Goal: Information Seeking & Learning: Learn about a topic

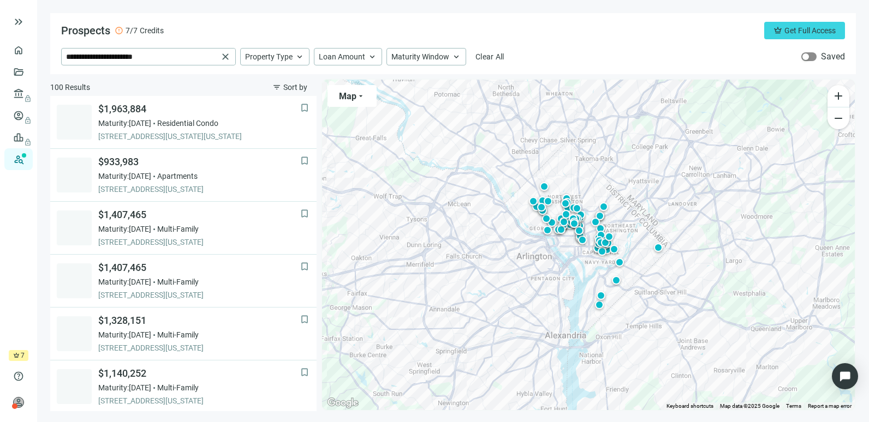
click at [807, 53] on div "button" at bounding box center [805, 56] width 7 height 7
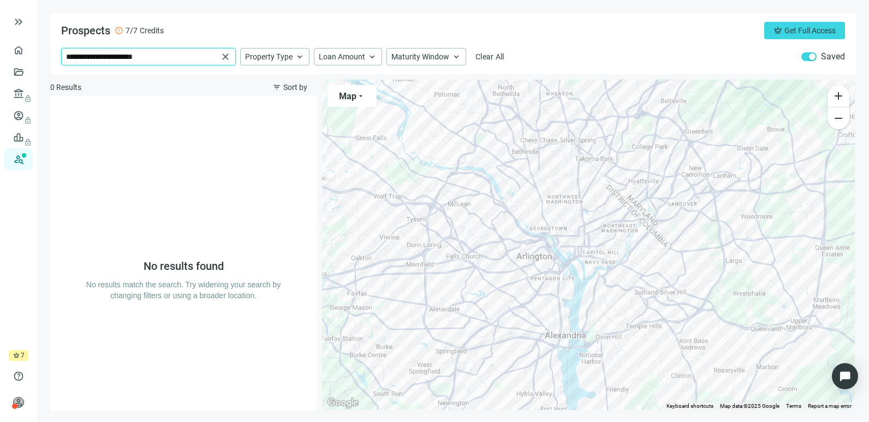
click at [167, 56] on input "**********" at bounding box center [142, 57] width 152 height 16
click at [222, 55] on span "close" at bounding box center [225, 56] width 11 height 11
click at [180, 62] on input "search" at bounding box center [141, 57] width 151 height 16
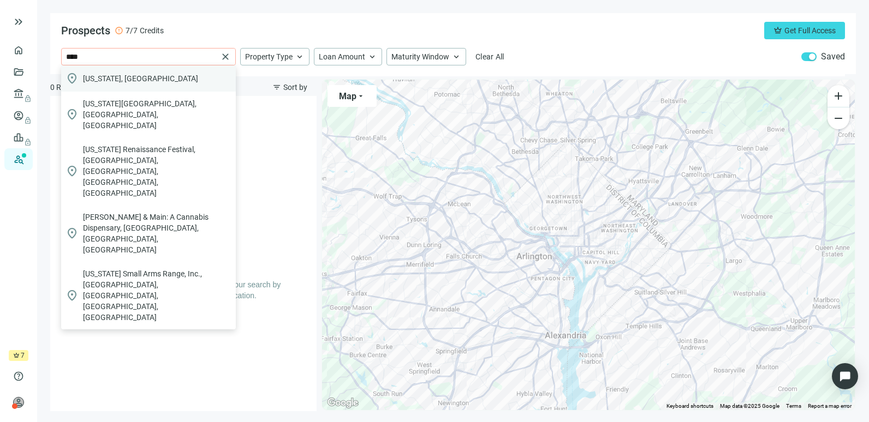
click at [141, 75] on div "location_on [US_STATE], [GEOGRAPHIC_DATA]" at bounding box center [148, 79] width 175 height 26
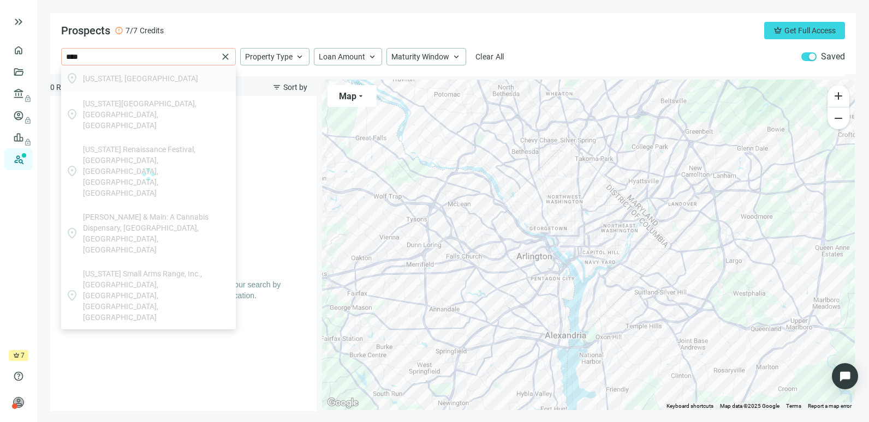
type input "**********"
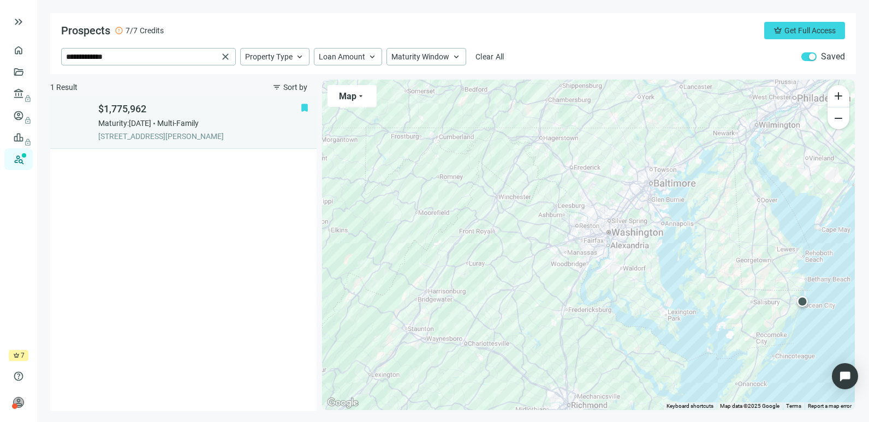
click at [250, 114] on span "$1,775,962" at bounding box center [199, 109] width 202 height 13
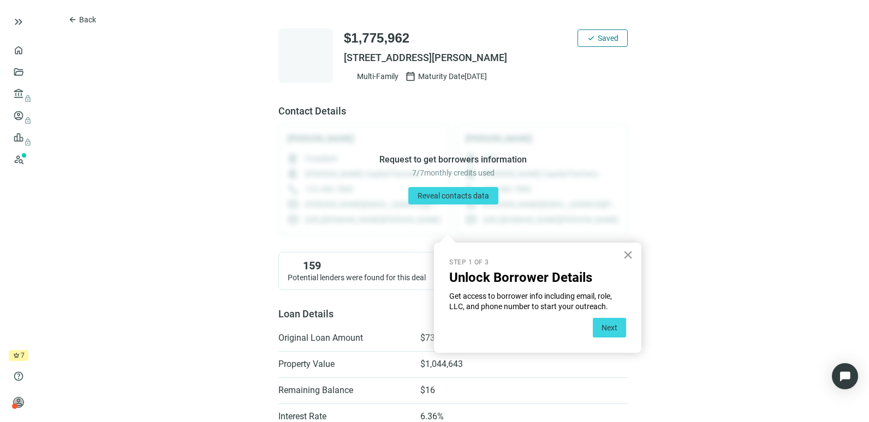
click at [627, 255] on button "×" at bounding box center [628, 254] width 10 height 17
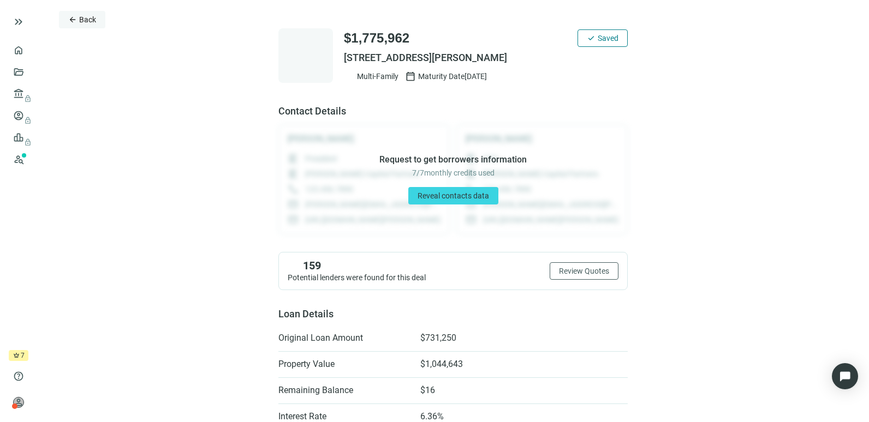
click at [80, 17] on span "Back" at bounding box center [87, 19] width 17 height 9
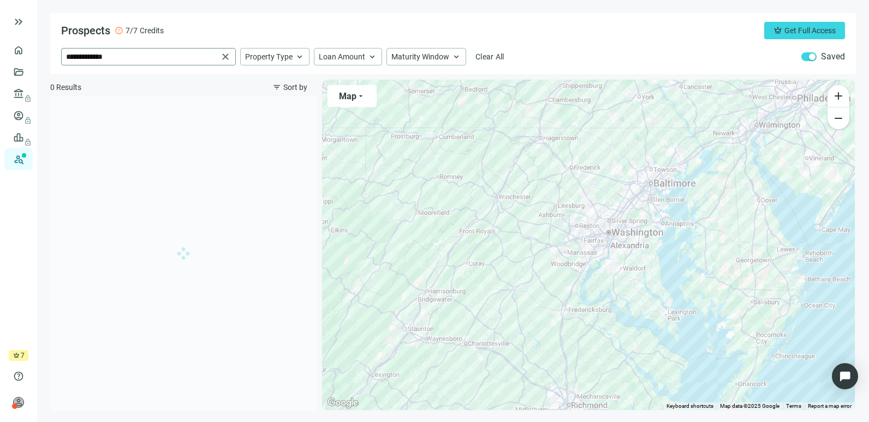
click at [224, 54] on span "close" at bounding box center [225, 56] width 11 height 11
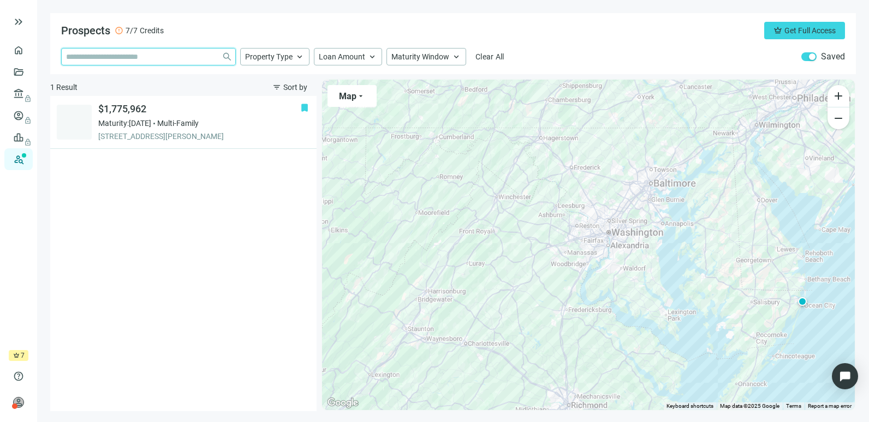
click at [172, 61] on input "search" at bounding box center [141, 57] width 151 height 16
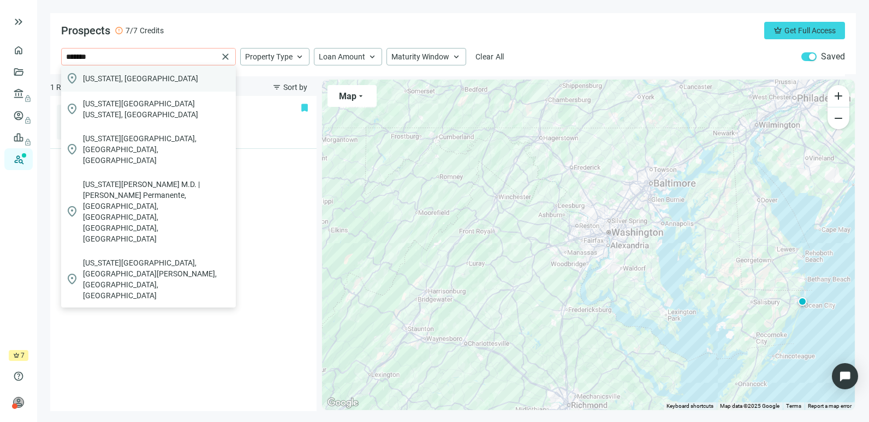
click at [138, 87] on div "location_on [US_STATE], [GEOGRAPHIC_DATA]" at bounding box center [148, 79] width 175 height 26
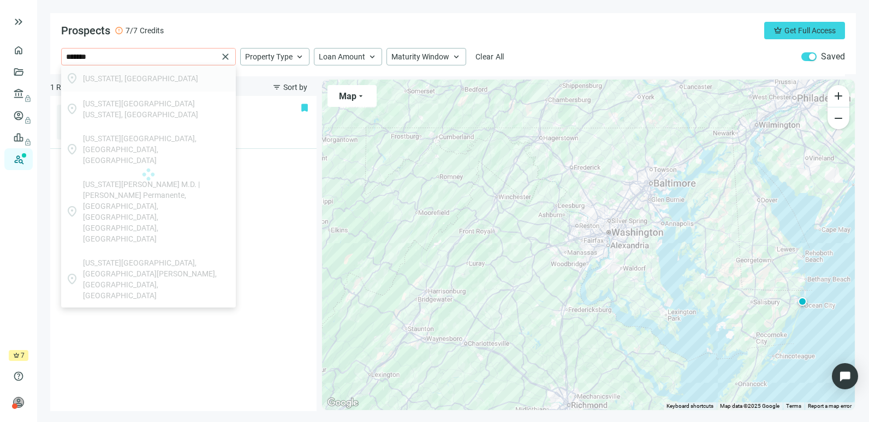
type input "**********"
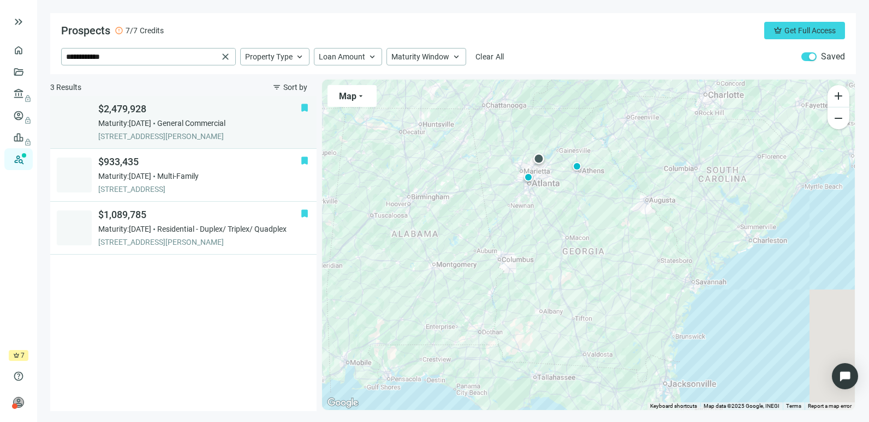
click at [228, 114] on span "$2,479,928" at bounding box center [199, 109] width 202 height 13
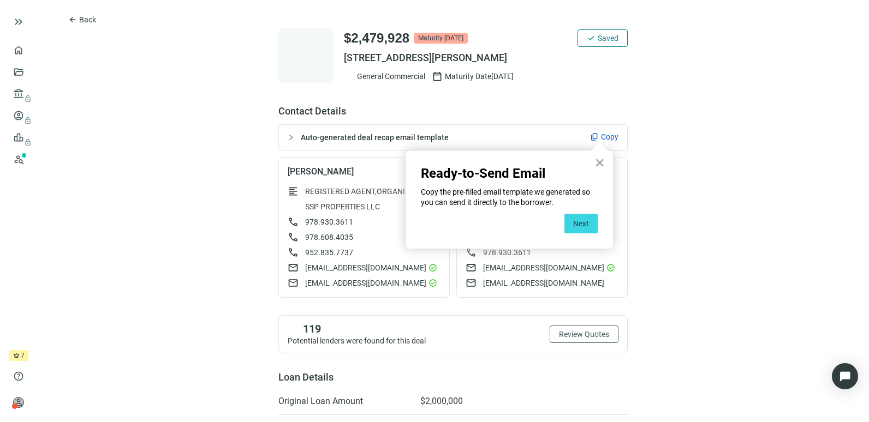
click at [600, 164] on button "×" at bounding box center [599, 162] width 10 height 17
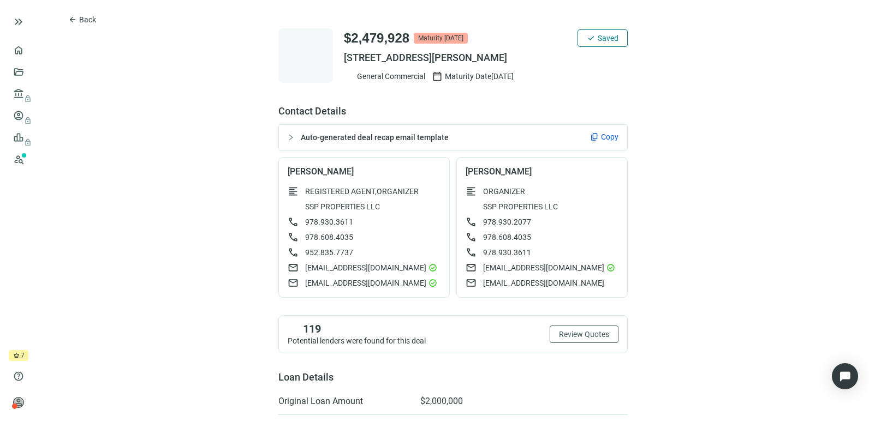
click at [600, 143] on div "Auto-generated deal recap email template content_copy Copy" at bounding box center [453, 137] width 348 height 25
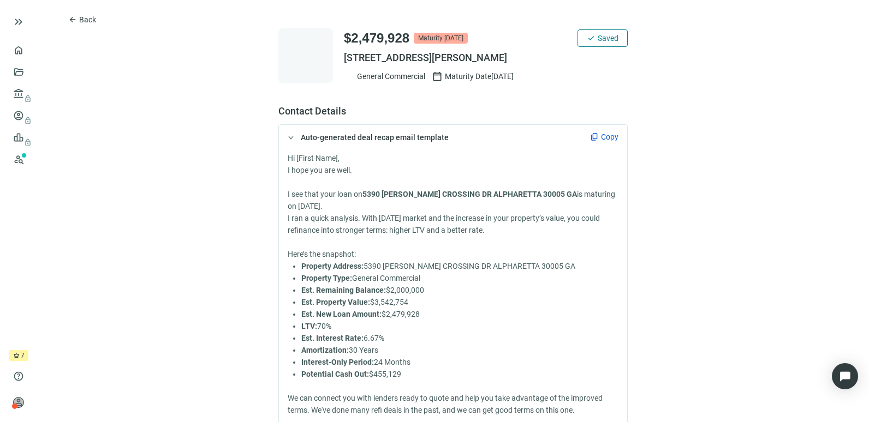
click at [602, 136] on span "Copy" at bounding box center [609, 137] width 17 height 11
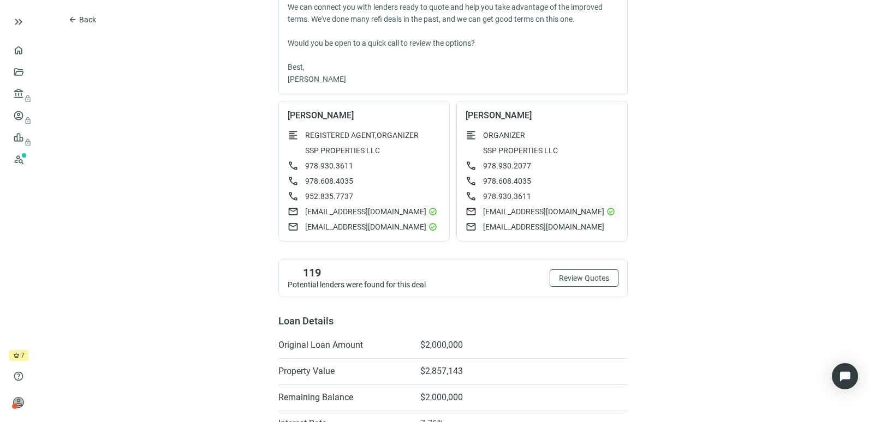
scroll to position [398, 0]
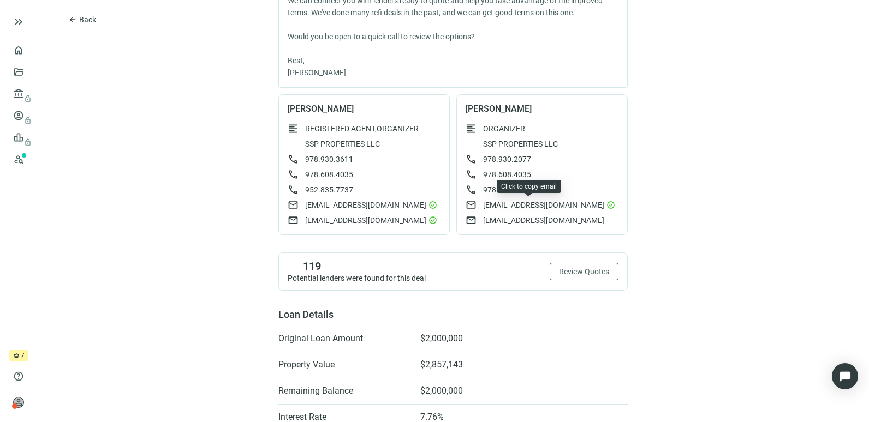
click at [525, 203] on span "[EMAIL_ADDRESS][DOMAIN_NAME]" at bounding box center [543, 205] width 121 height 11
drag, startPoint x: 460, startPoint y: 108, endPoint x: 493, endPoint y: 108, distance: 33.3
click at [493, 108] on span "[PERSON_NAME]" at bounding box center [542, 109] width 153 height 11
copy span "[PERSON_NAME]"
click at [529, 221] on span "[EMAIL_ADDRESS][DOMAIN_NAME]" at bounding box center [543, 220] width 121 height 11
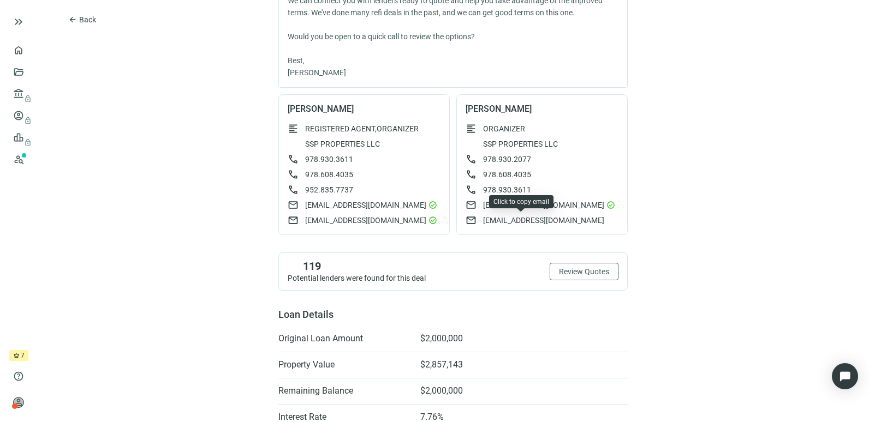
click at [489, 221] on span "[EMAIL_ADDRESS][DOMAIN_NAME]" at bounding box center [543, 220] width 121 height 11
click at [335, 224] on span "[EMAIL_ADDRESS][DOMAIN_NAME]" at bounding box center [365, 220] width 121 height 11
drag, startPoint x: 317, startPoint y: 108, endPoint x: 283, endPoint y: 110, distance: 33.4
click at [288, 110] on span "[PERSON_NAME]" at bounding box center [364, 109] width 153 height 11
copy span "[PERSON_NAME]"
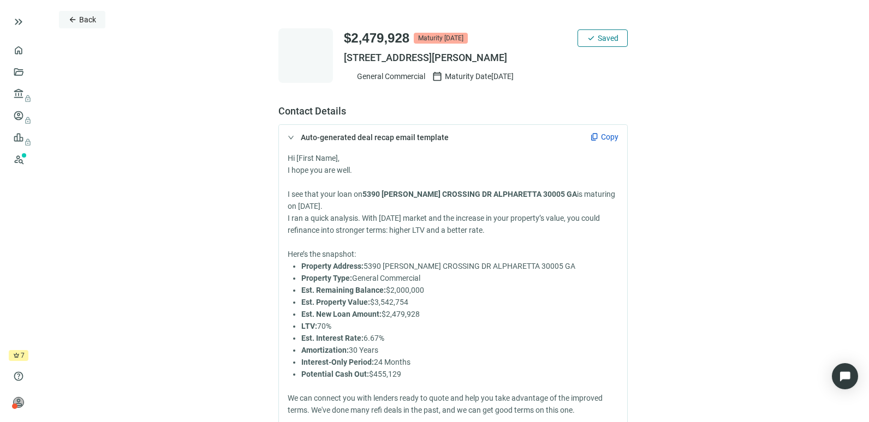
click at [76, 24] on span "arrow_back" at bounding box center [72, 19] width 9 height 9
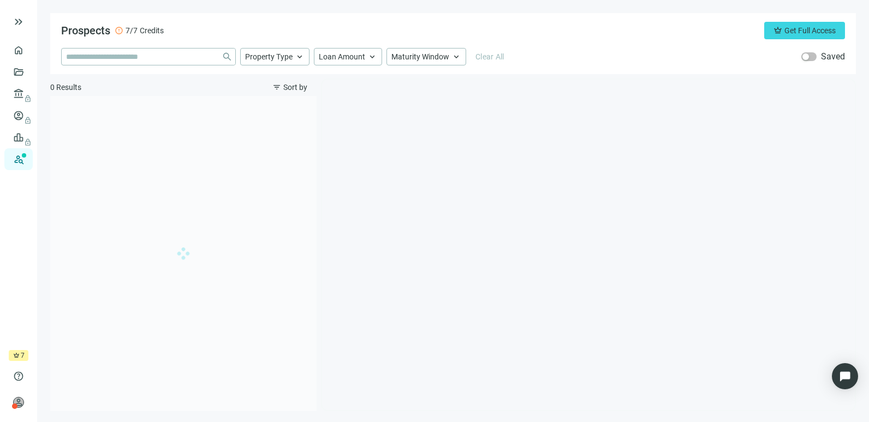
type input "**********"
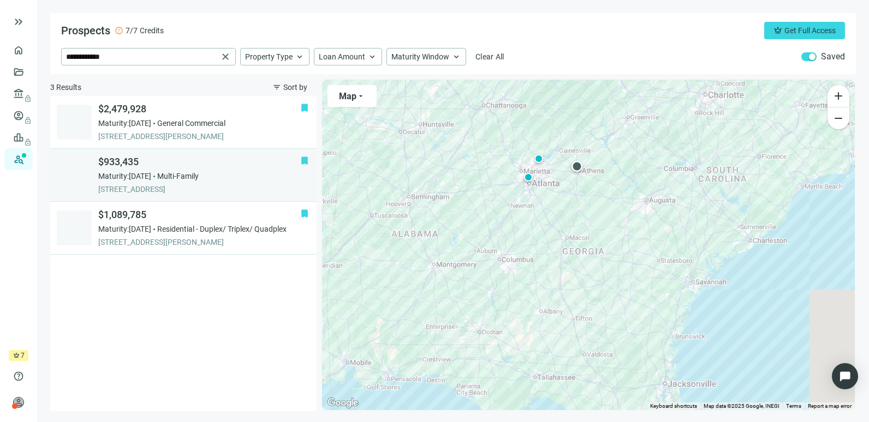
click at [200, 188] on span "[STREET_ADDRESS]" at bounding box center [199, 189] width 202 height 11
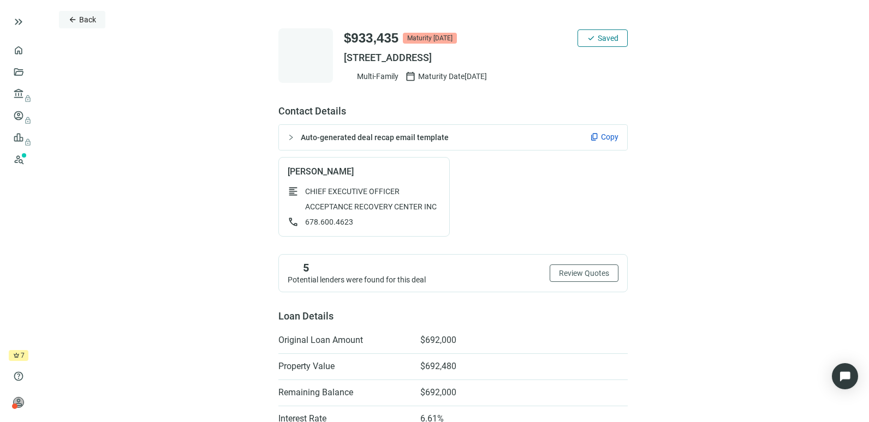
click at [80, 19] on span "Back" at bounding box center [87, 19] width 17 height 9
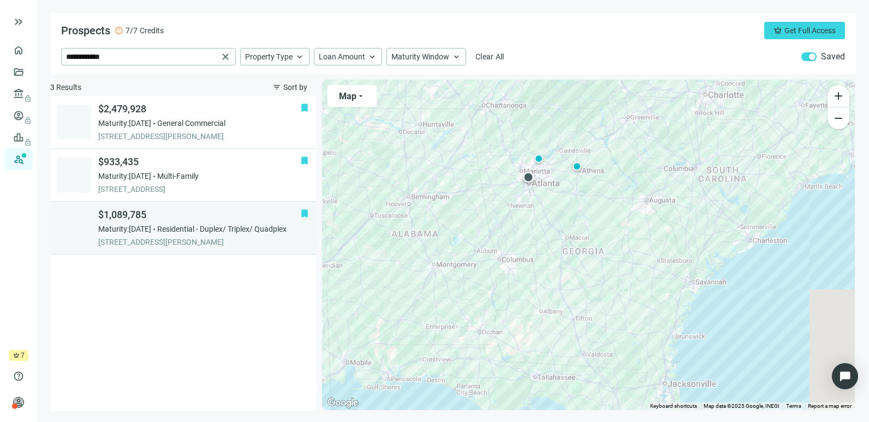
click at [223, 231] on span "Residential - Duplex/ Triplex/ Quadplex" at bounding box center [221, 229] width 129 height 11
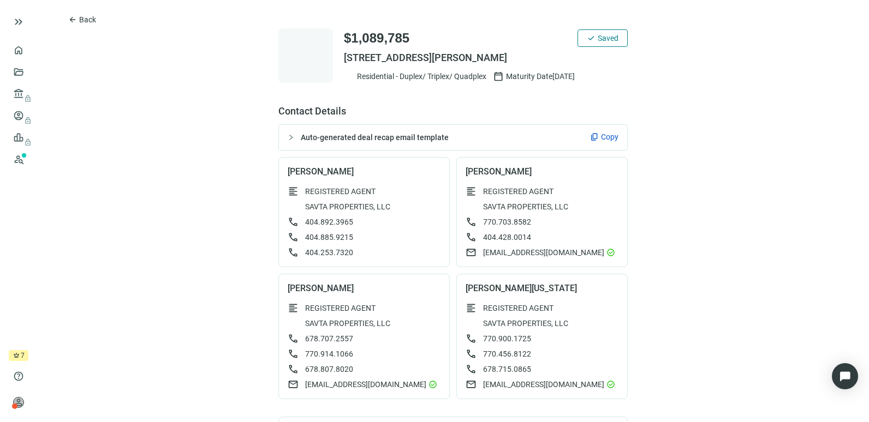
click at [601, 137] on span "Copy" at bounding box center [609, 137] width 17 height 11
click at [520, 248] on span "[EMAIL_ADDRESS][DOMAIN_NAME]" at bounding box center [543, 252] width 121 height 11
click at [358, 382] on span "[EMAIL_ADDRESS][DOMAIN_NAME]" at bounding box center [365, 384] width 121 height 11
drag, startPoint x: 309, startPoint y: 286, endPoint x: 281, endPoint y: 287, distance: 28.4
click at [281, 287] on div "[PERSON_NAME] format_align_left REGISTERED AGENT SAVTA PROPERTIES, LLC call [PH…" at bounding box center [363, 337] width 171 height 126
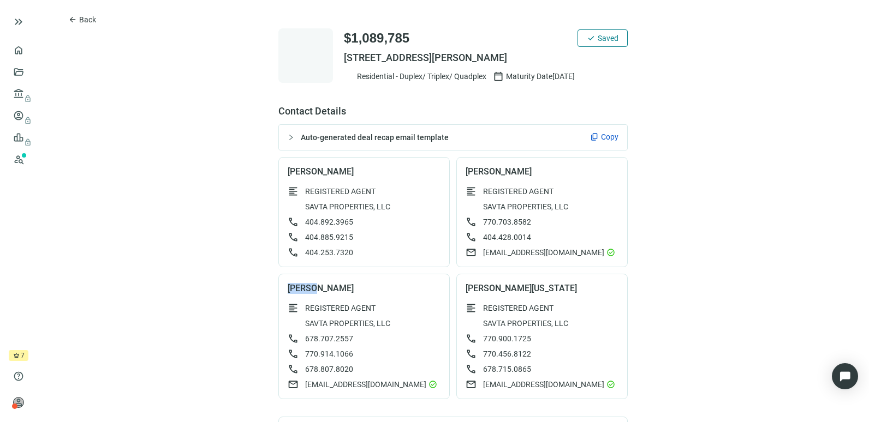
copy span "[PERSON_NAME]"
click at [501, 384] on span "[EMAIL_ADDRESS][DOMAIN_NAME]" at bounding box center [543, 384] width 121 height 11
click at [74, 17] on span "arrow_back" at bounding box center [72, 19] width 9 height 9
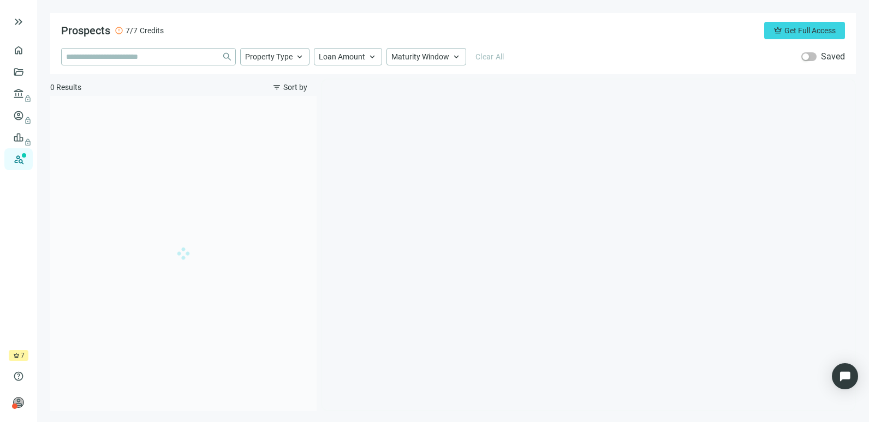
type input "**********"
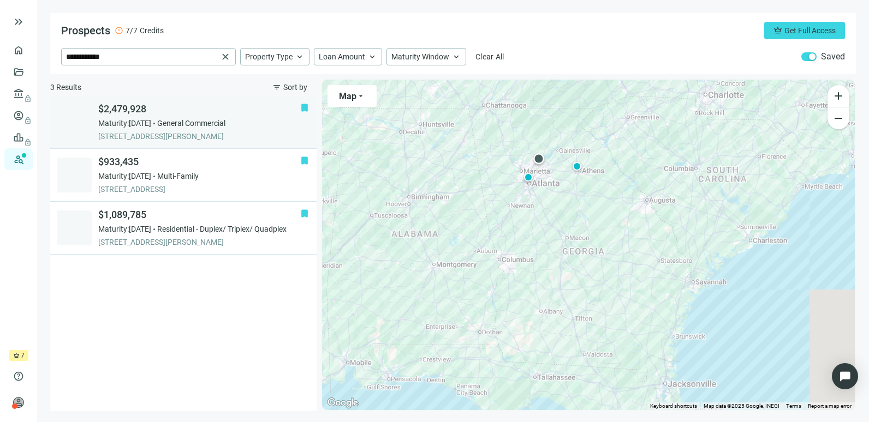
click at [219, 125] on span "General Commercial" at bounding box center [191, 123] width 68 height 11
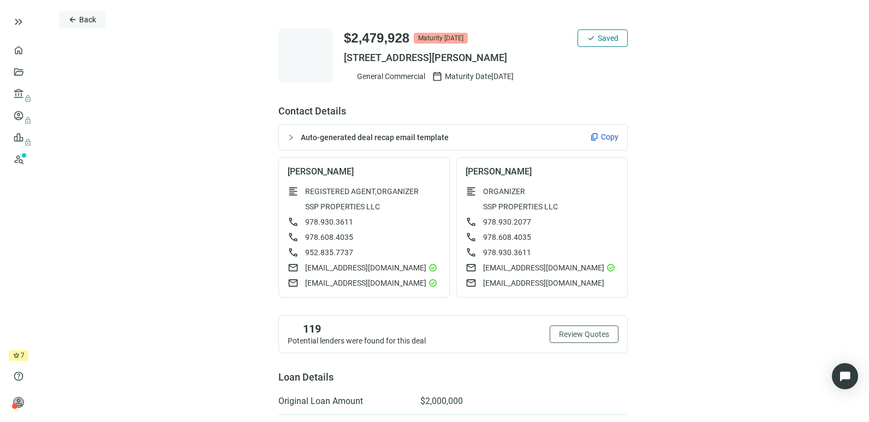
click at [82, 17] on span "Back" at bounding box center [87, 19] width 17 height 9
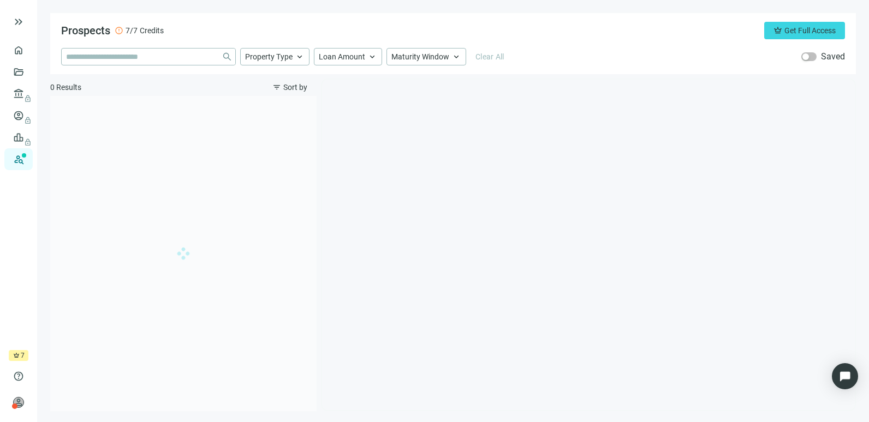
type input "**********"
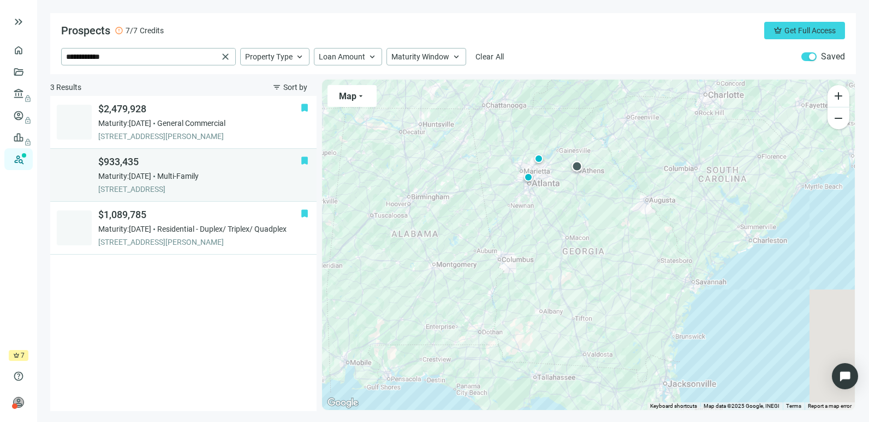
click at [195, 186] on span "[STREET_ADDRESS]" at bounding box center [199, 189] width 202 height 11
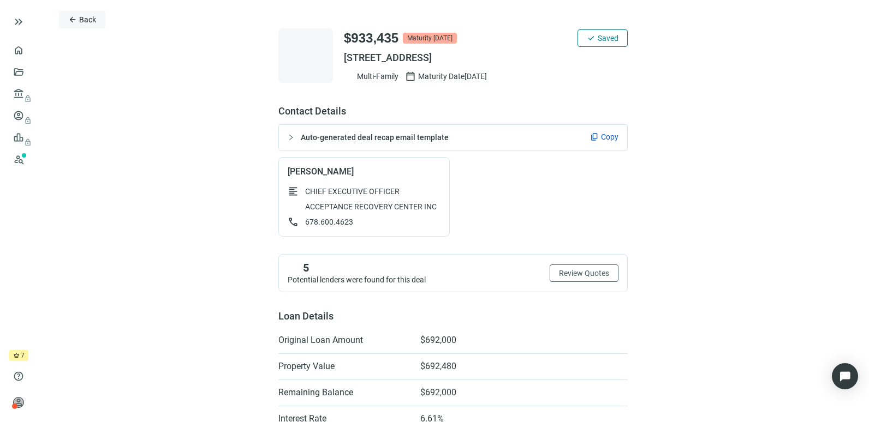
click at [87, 20] on span "Back" at bounding box center [87, 19] width 17 height 9
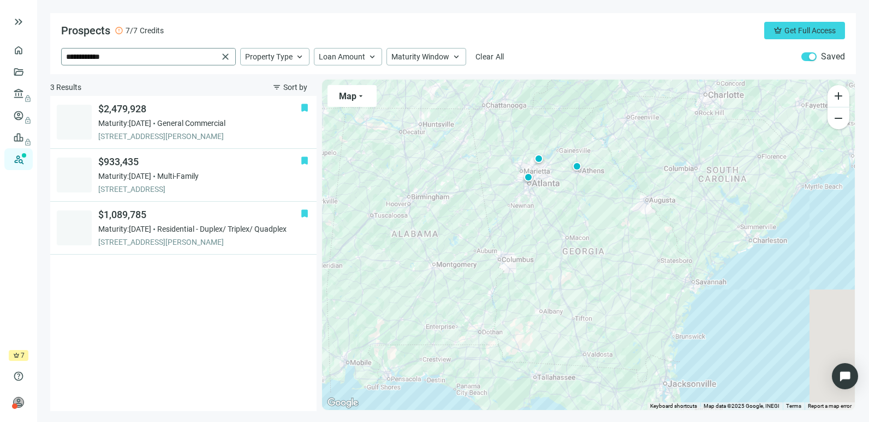
click at [225, 58] on span "close" at bounding box center [225, 56] width 11 height 11
click at [178, 56] on input "search" at bounding box center [141, 57] width 151 height 16
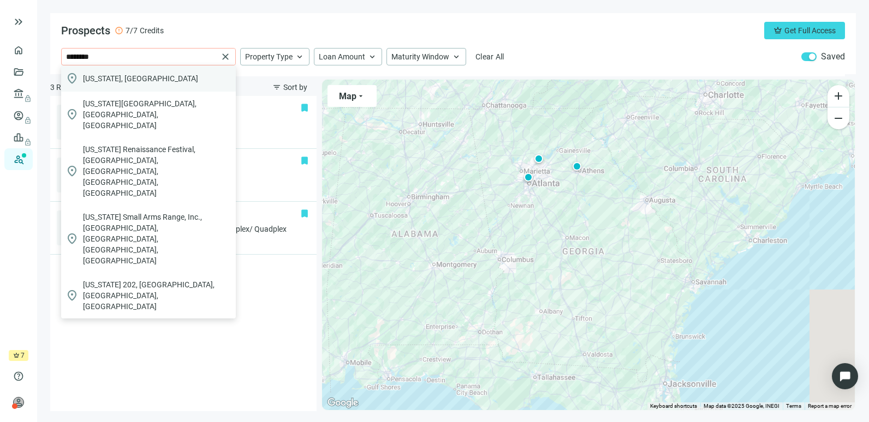
click at [160, 76] on div "location_on [US_STATE], [GEOGRAPHIC_DATA]" at bounding box center [148, 79] width 175 height 26
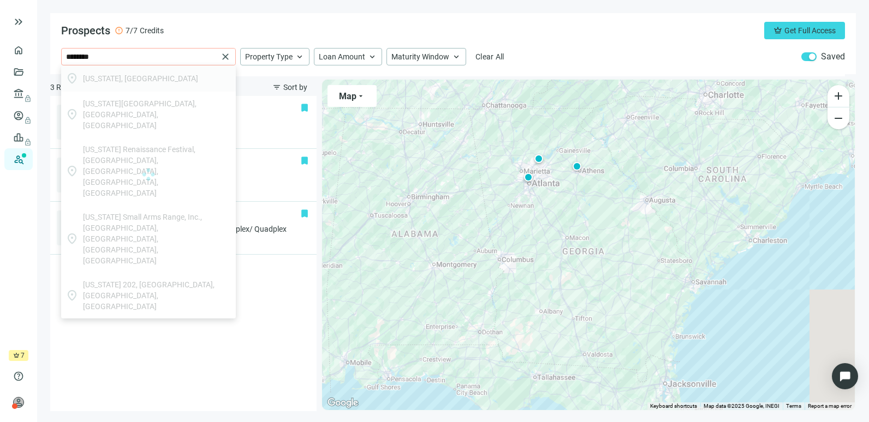
type input "**********"
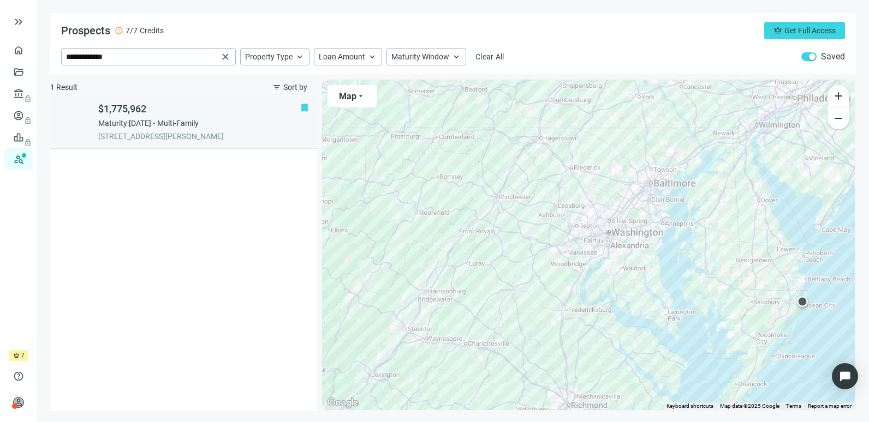
click at [234, 122] on div "Maturity: [DATE] Multi-Family" at bounding box center [199, 123] width 202 height 11
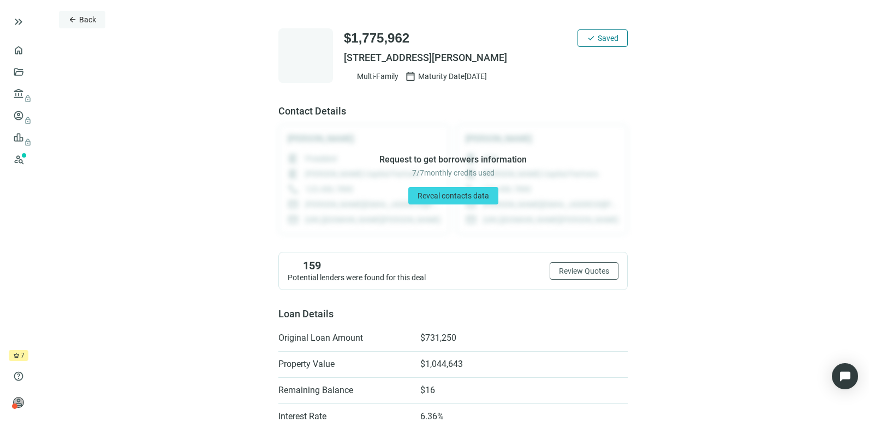
click at [82, 21] on span "Back" at bounding box center [87, 19] width 17 height 9
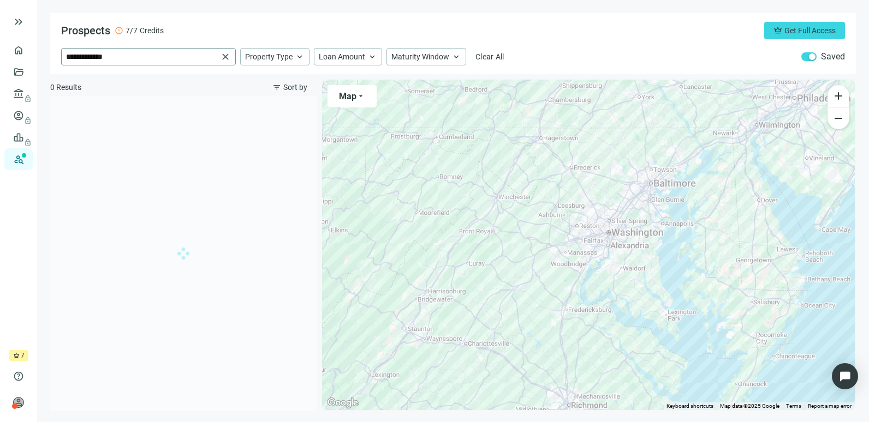
click at [230, 57] on span "close" at bounding box center [225, 56] width 11 height 11
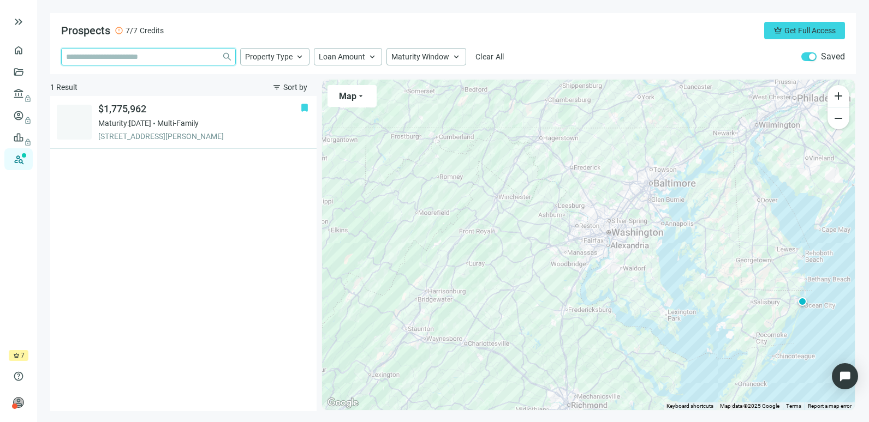
click at [177, 52] on input "search" at bounding box center [141, 57] width 151 height 16
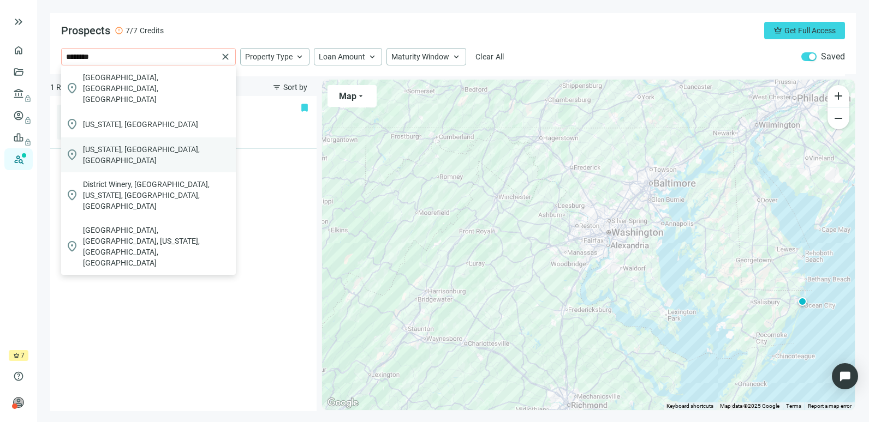
click at [144, 144] on span "[US_STATE], [GEOGRAPHIC_DATA], [GEOGRAPHIC_DATA]" at bounding box center [157, 155] width 148 height 22
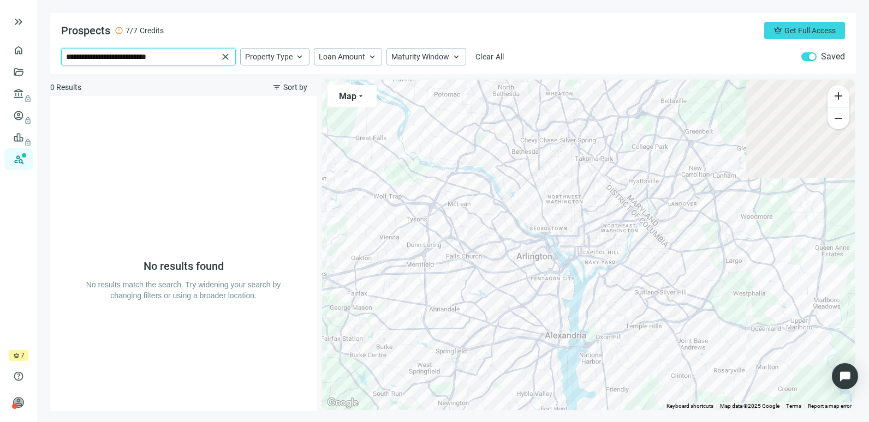
click at [194, 55] on input "**********" at bounding box center [142, 57] width 152 height 16
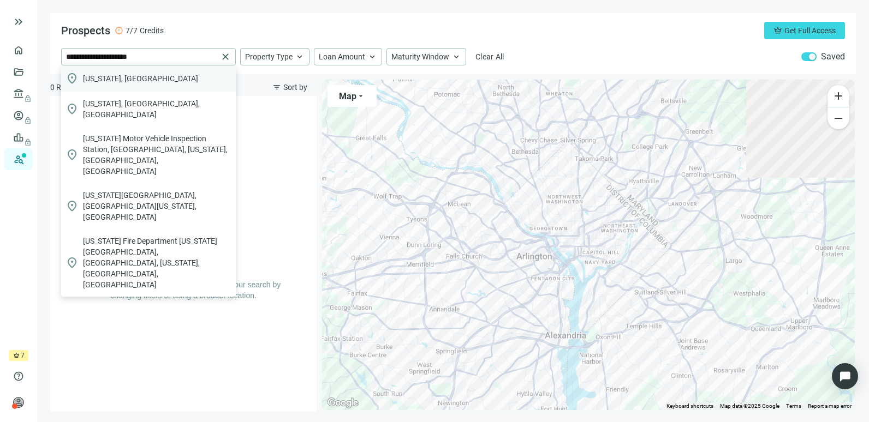
click at [177, 79] on div "location_on [US_STATE], [GEOGRAPHIC_DATA]" at bounding box center [148, 79] width 175 height 26
type input "**********"
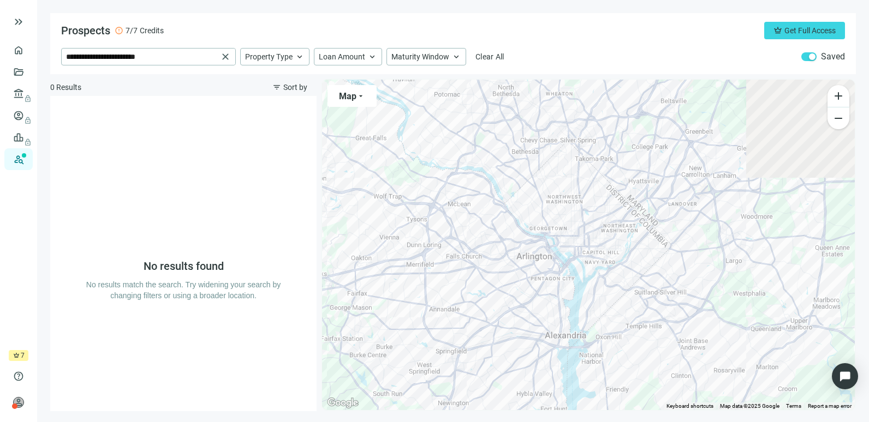
click at [16, 358] on span "crown" at bounding box center [16, 356] width 7 height 7
click at [27, 46] on link "Overview" at bounding box center [43, 50] width 32 height 9
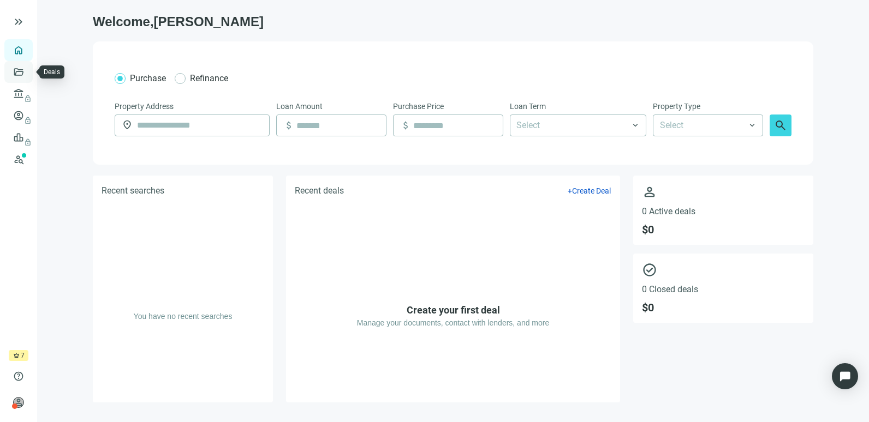
click at [27, 68] on link "Deals" at bounding box center [37, 72] width 20 height 9
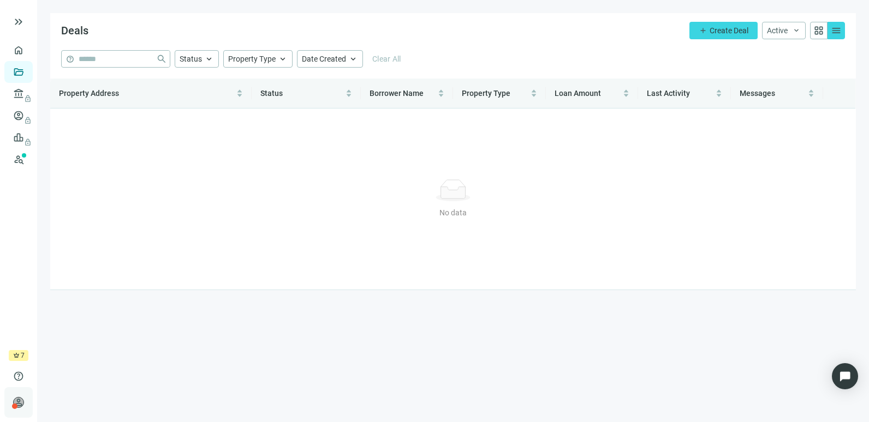
click at [23, 406] on div "person" at bounding box center [18, 402] width 11 height 11
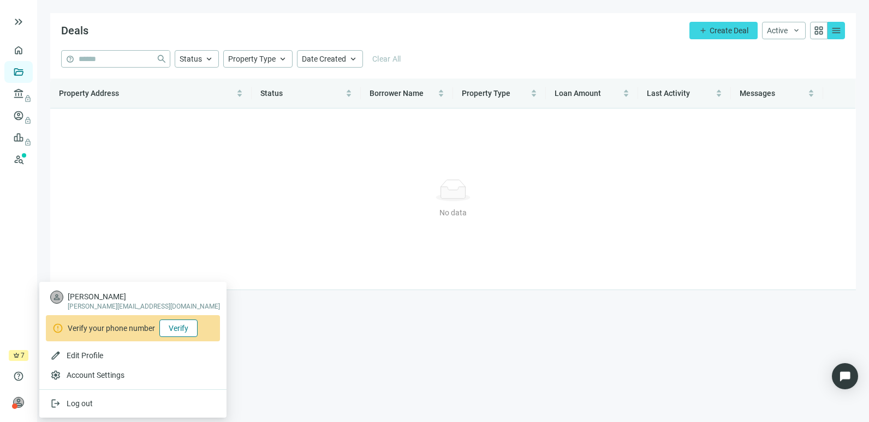
click at [177, 326] on span "Verify" at bounding box center [179, 328] width 20 height 9
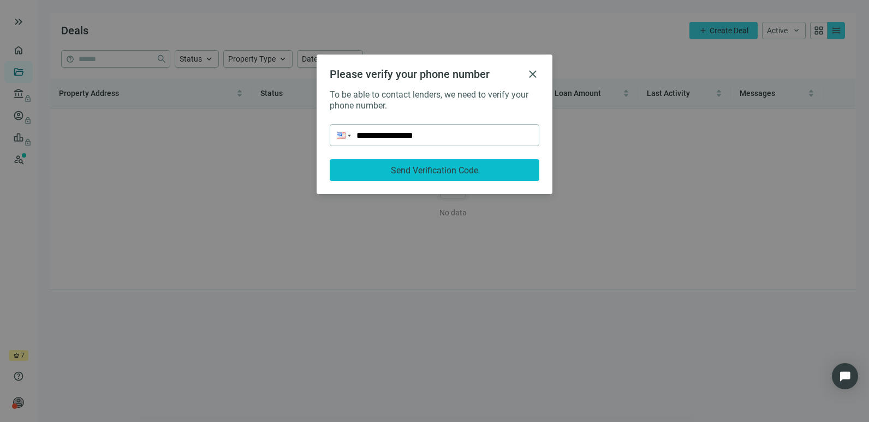
click at [461, 178] on button "Send Verification Code" at bounding box center [435, 170] width 210 height 22
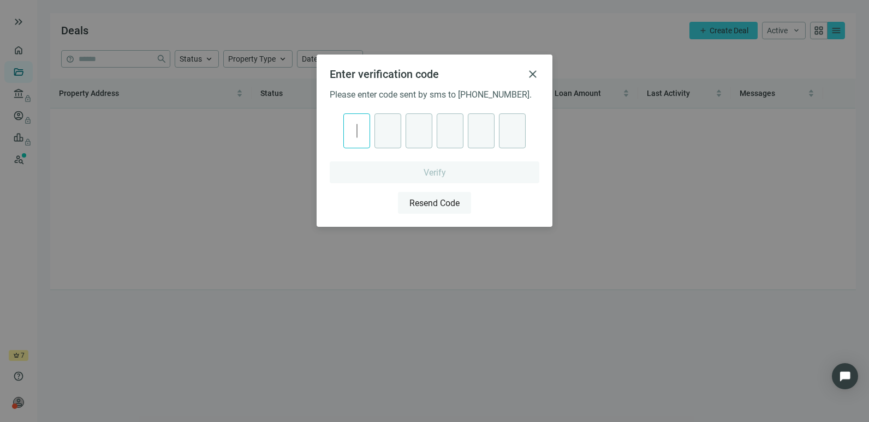
click at [445, 205] on span "Resend Code" at bounding box center [434, 203] width 50 height 10
click at [531, 74] on span "close" at bounding box center [532, 74] width 13 height 13
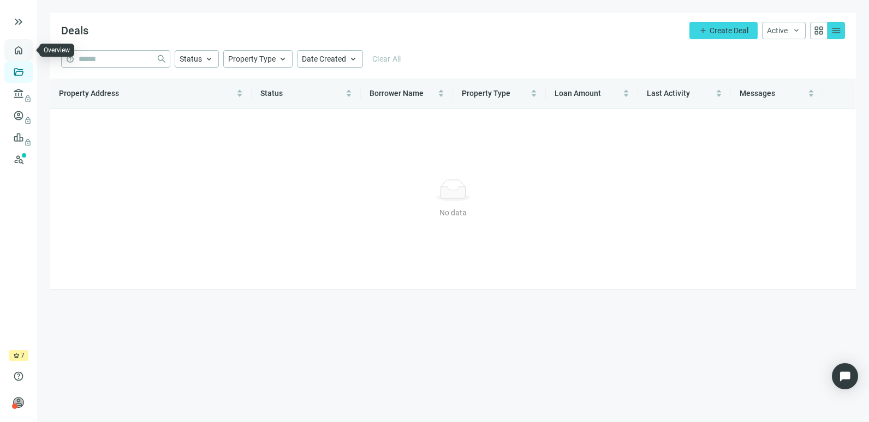
click at [27, 55] on link "Overview" at bounding box center [43, 50] width 32 height 9
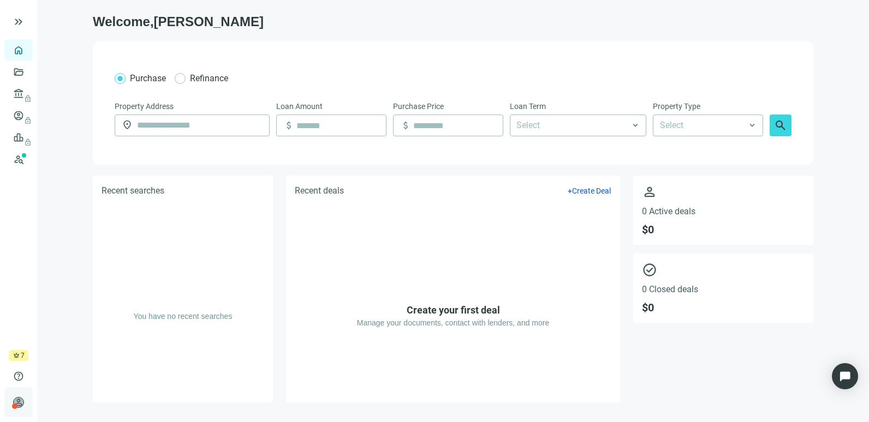
click at [22, 404] on span "person" at bounding box center [18, 402] width 11 height 11
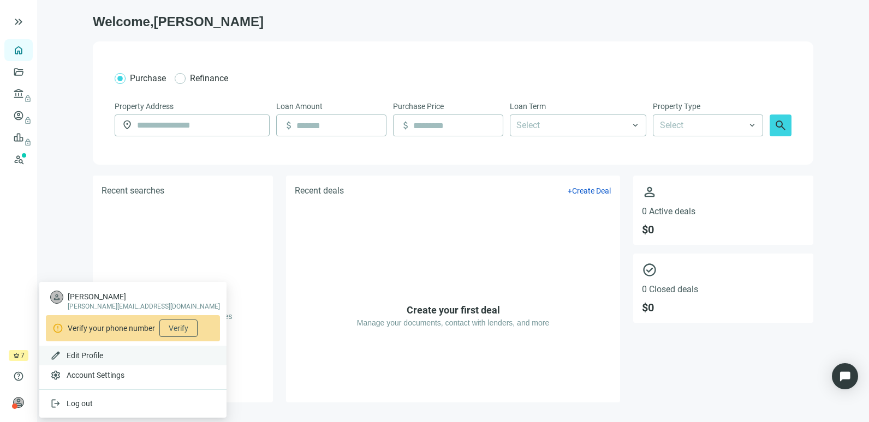
click at [93, 347] on div "edit Edit Profile" at bounding box center [132, 356] width 187 height 20
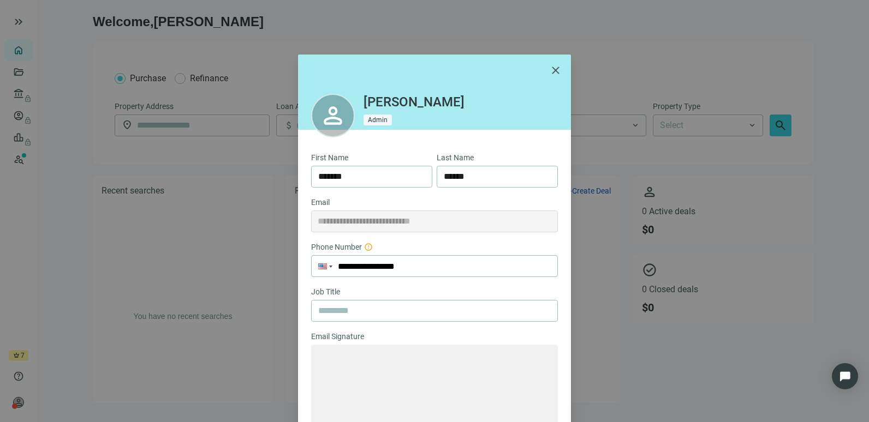
type textarea "**********"
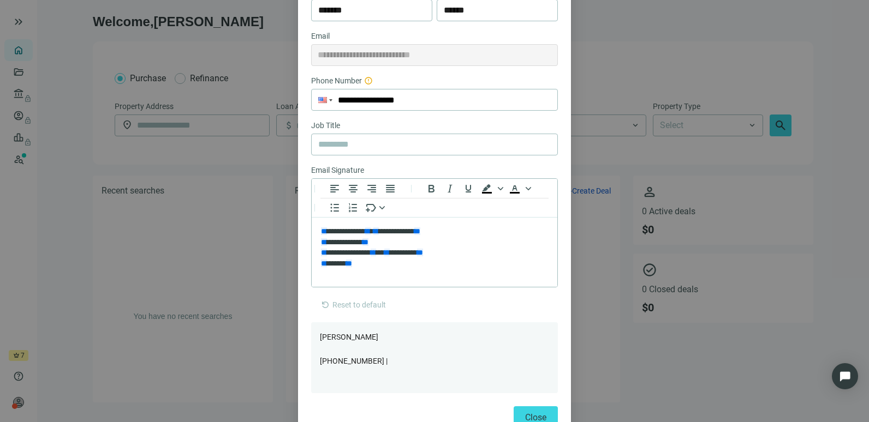
scroll to position [207, 0]
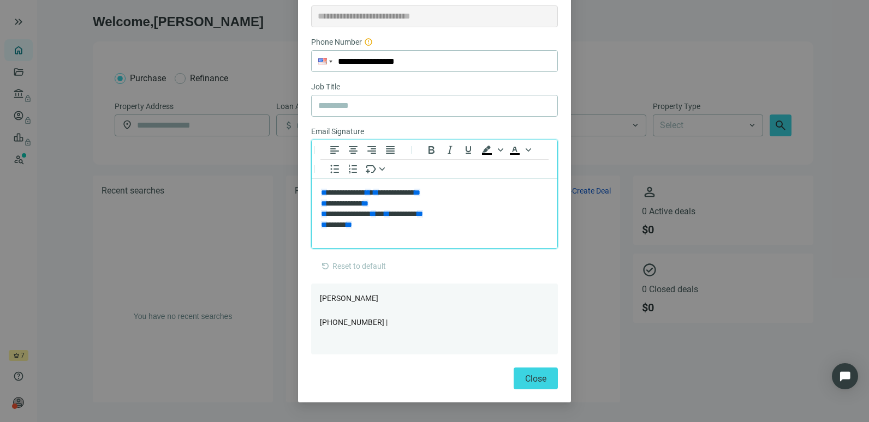
drag, startPoint x: 367, startPoint y: 227, endPoint x: 324, endPoint y: 184, distance: 60.2
click at [324, 184] on html "**********" at bounding box center [435, 209] width 246 height 60
click at [319, 192] on html "**********" at bounding box center [435, 209] width 246 height 60
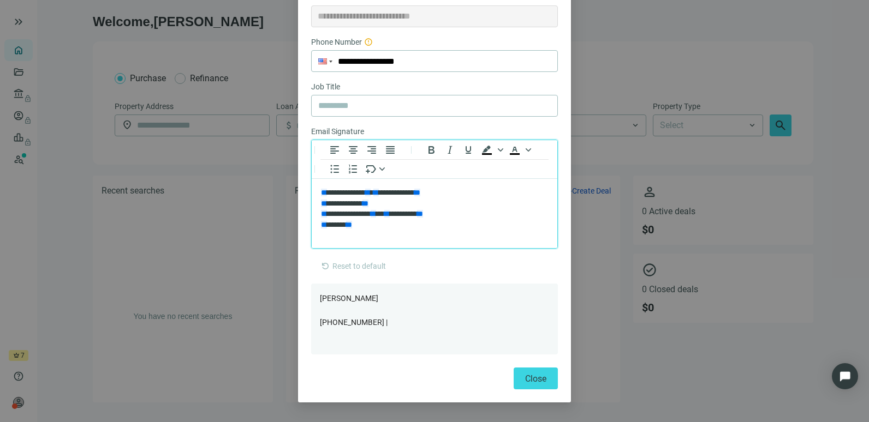
click at [367, 224] on p "**********" at bounding box center [434, 209] width 227 height 43
drag, startPoint x: 367, startPoint y: 224, endPoint x: 334, endPoint y: 188, distance: 49.1
click at [334, 188] on p "**********" at bounding box center [434, 209] width 227 height 43
click at [367, 225] on p "**********" at bounding box center [434, 209] width 227 height 43
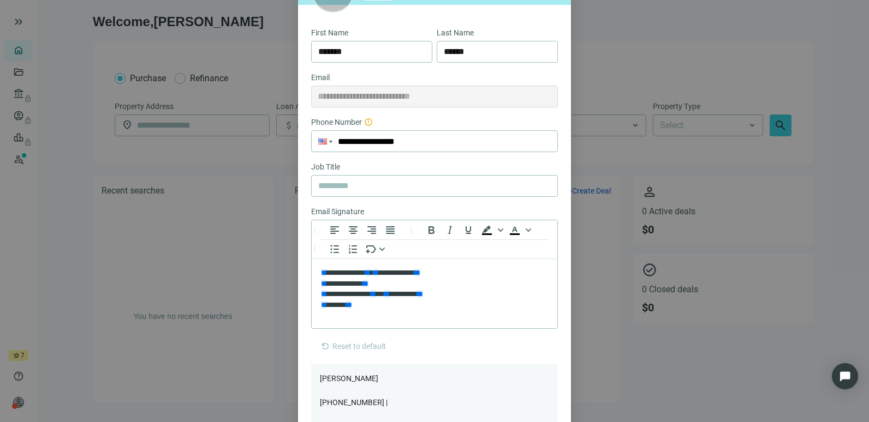
scroll to position [118, 0]
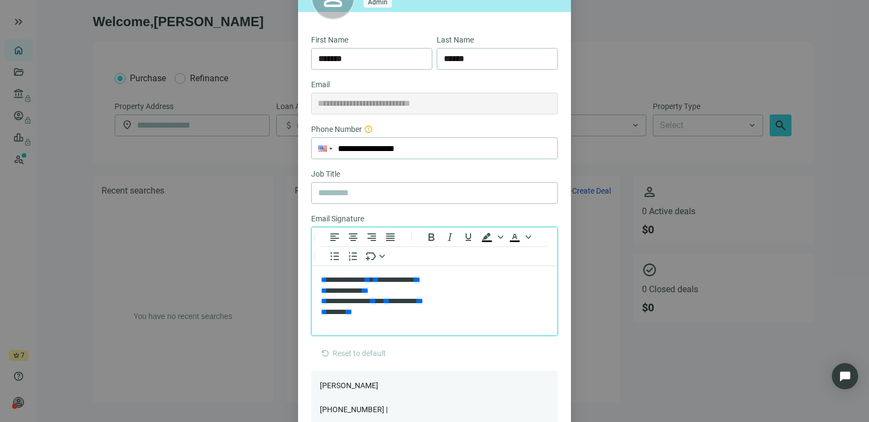
click at [402, 316] on p "**********" at bounding box center [434, 296] width 227 height 43
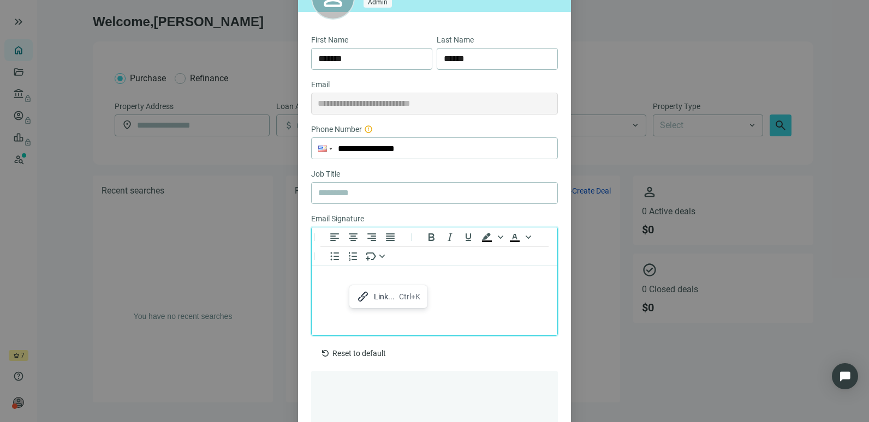
click at [342, 284] on p "Rich Text Area. Press ALT-0 for help." at bounding box center [434, 291] width 227 height 32
click at [360, 297] on div "Link... Ctrl+K" at bounding box center [375, 296] width 73 height 17
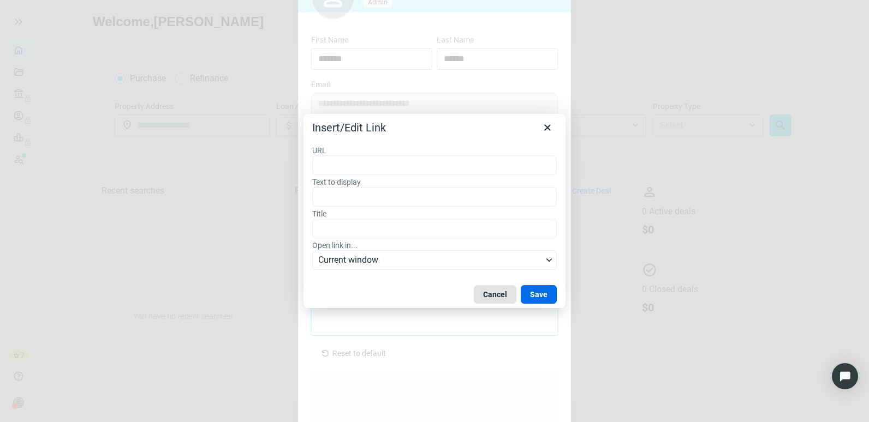
click at [489, 294] on button "Cancel" at bounding box center [495, 294] width 43 height 19
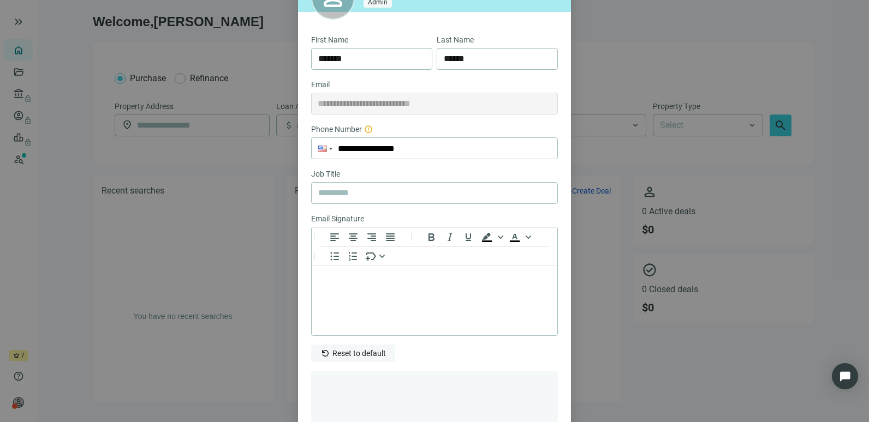
click at [358, 355] on span "Reset to default" at bounding box center [358, 353] width 53 height 9
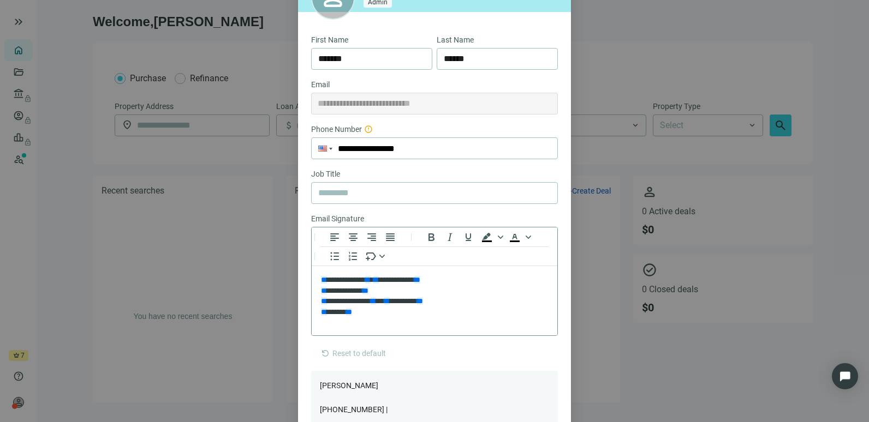
click at [645, 333] on div "**********" at bounding box center [434, 211] width 869 height 422
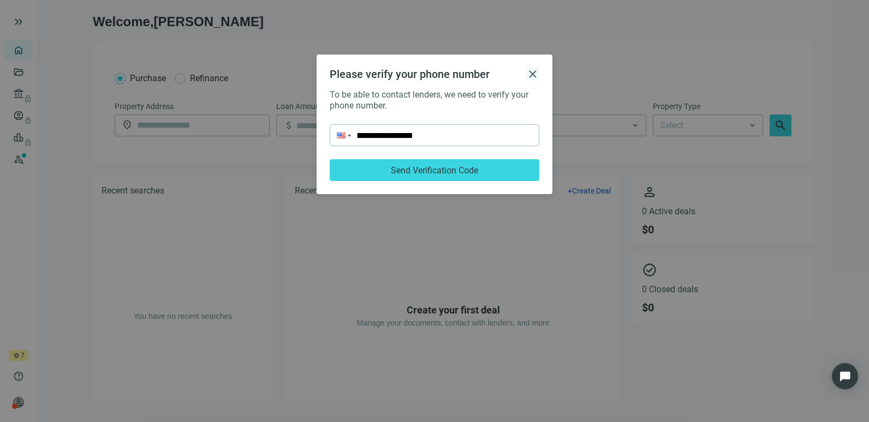
click at [534, 70] on span "close" at bounding box center [532, 74] width 13 height 13
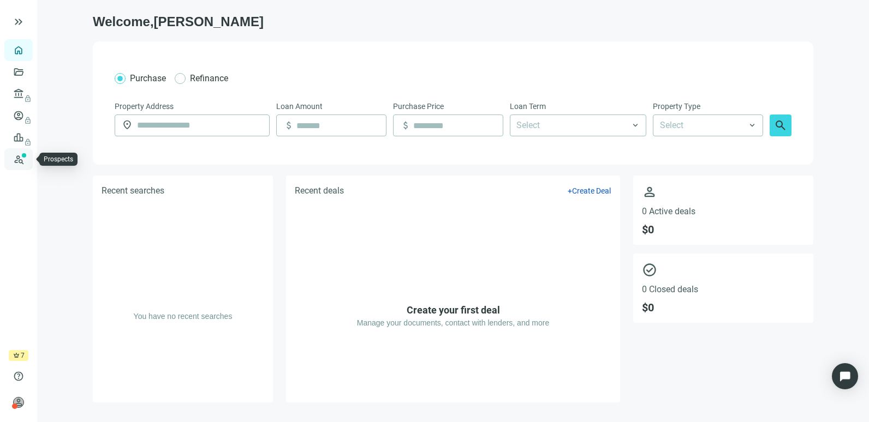
click at [27, 156] on link "Prospects New" at bounding box center [44, 159] width 35 height 22
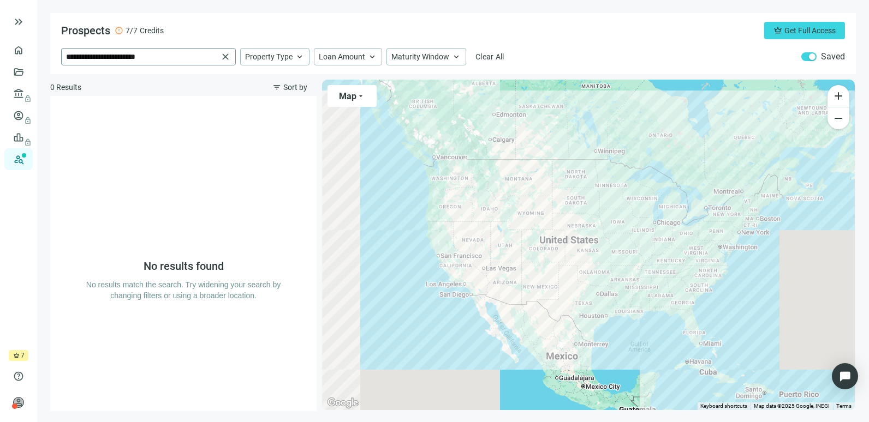
click at [225, 54] on span "close" at bounding box center [225, 56] width 11 height 11
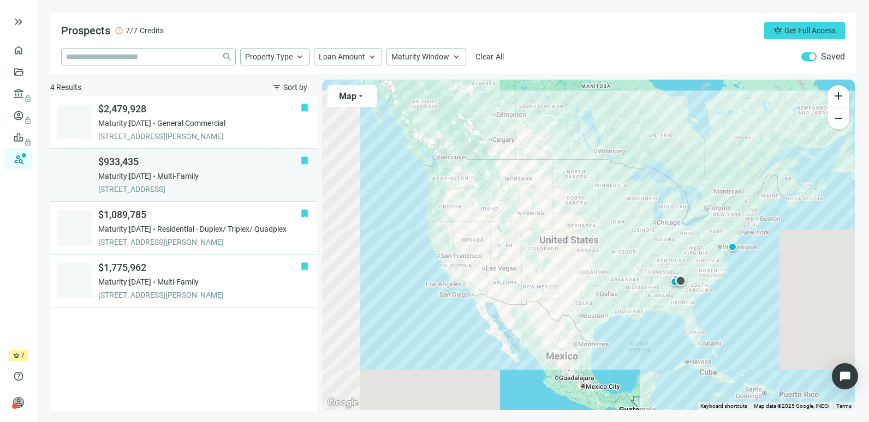
click at [202, 182] on div "$933,435 Maturity: [DATE] Multi-Family [STREET_ADDRESS]" at bounding box center [199, 175] width 202 height 39
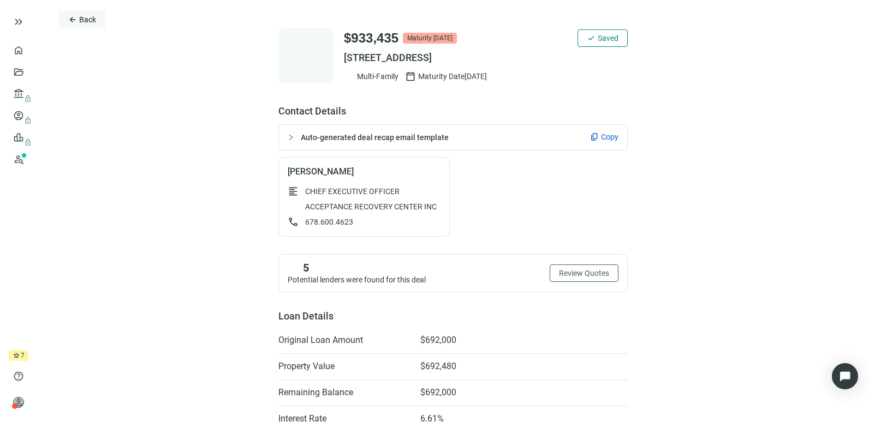
click at [82, 20] on span "Back" at bounding box center [87, 19] width 17 height 9
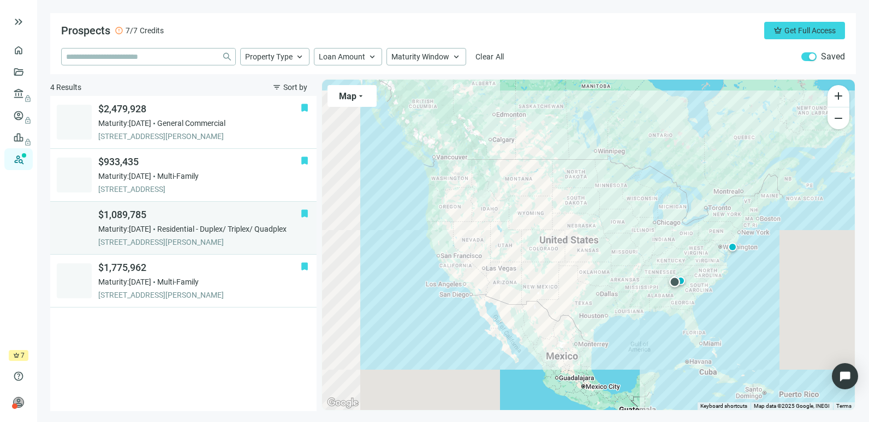
click at [247, 230] on span "Residential - Duplex/ Triplex/ Quadplex" at bounding box center [221, 229] width 129 height 11
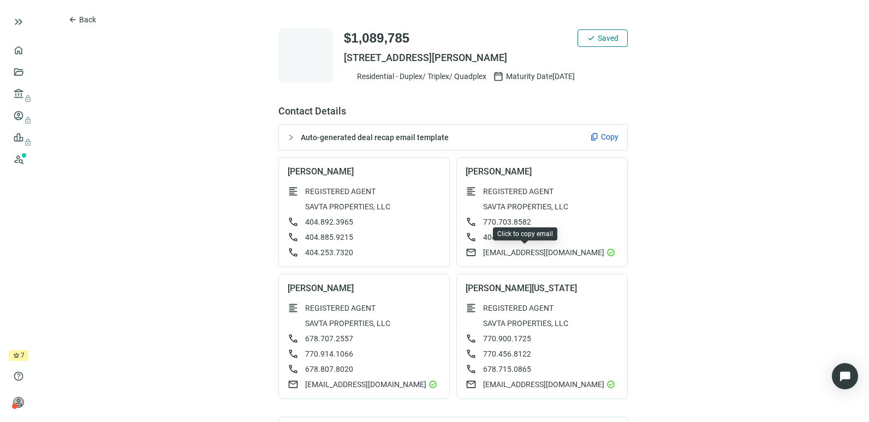
click at [486, 252] on span "[EMAIL_ADDRESS][DOMAIN_NAME]" at bounding box center [543, 252] width 121 height 11
click at [609, 138] on span "Copy" at bounding box center [609, 137] width 17 height 11
click at [280, 136] on div "Auto-generated deal recap email template content_copy Copy" at bounding box center [453, 137] width 348 height 25
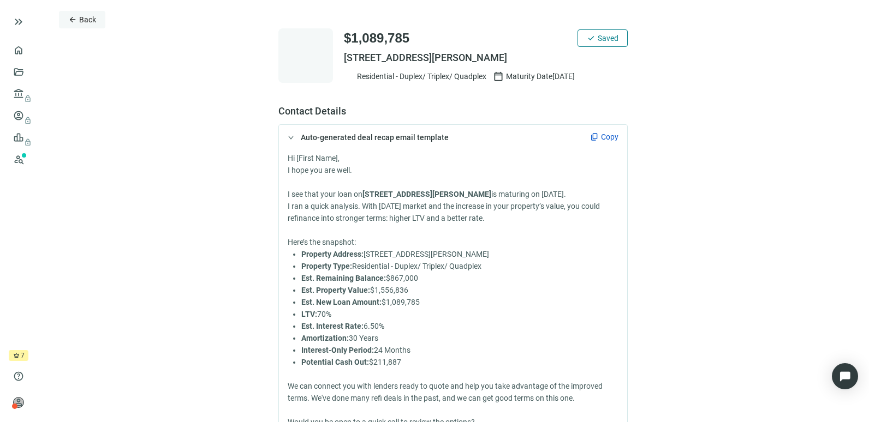
click at [72, 12] on button "arrow_back Back" at bounding box center [82, 19] width 46 height 17
